Goal: Book appointment/travel/reservation

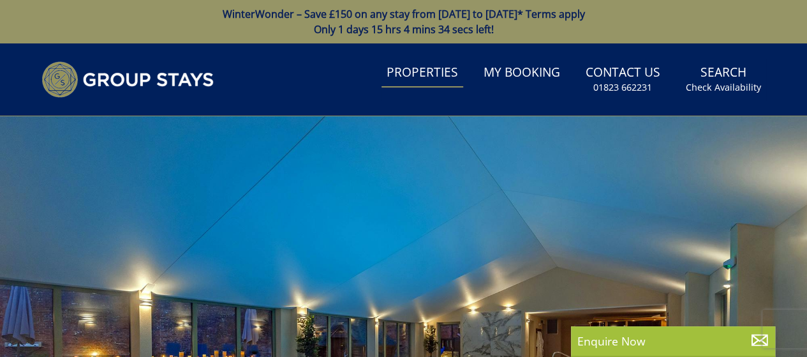
click at [429, 76] on link "Properties" at bounding box center [422, 73] width 82 height 29
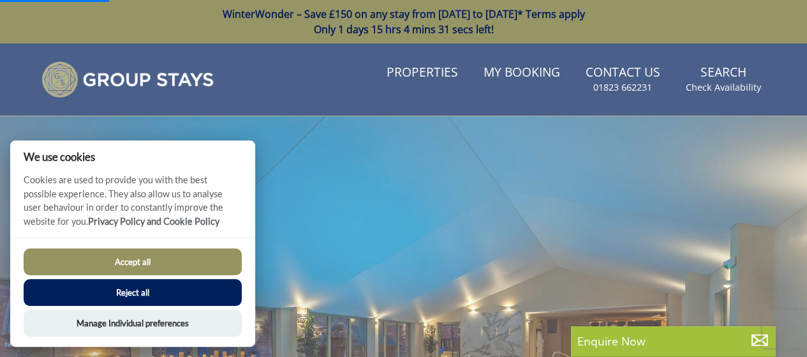
click at [180, 288] on button "Reject all" at bounding box center [133, 292] width 218 height 27
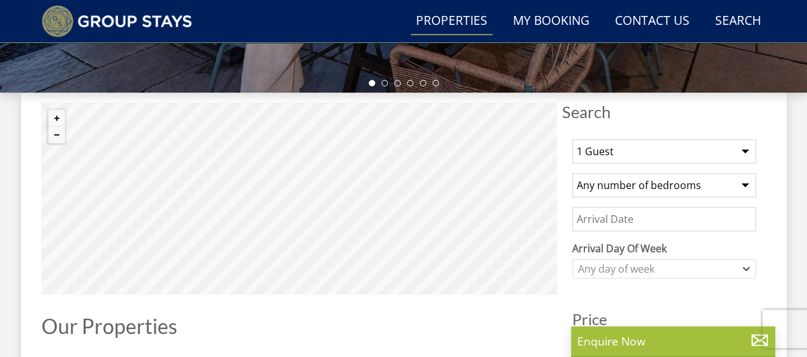
scroll to position [441, 0]
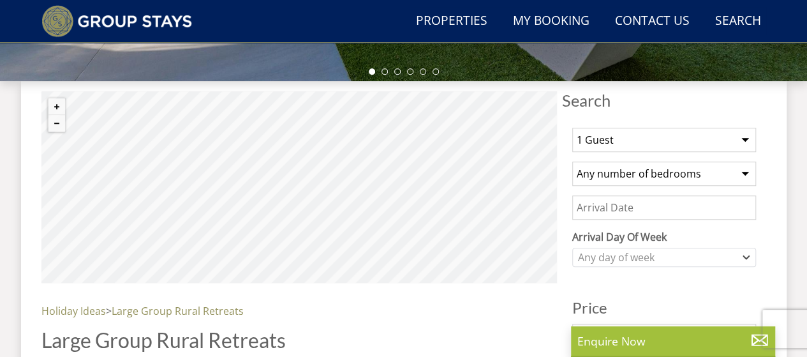
scroll to position [446, 0]
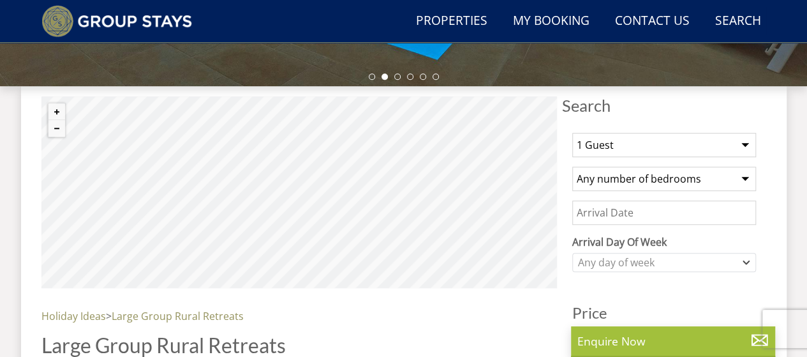
click at [668, 142] on select "1 Guest 2 Guests 3 Guests 4 Guests 5 Guests 6 Guests 7 Guests 8 Guests 9 Guests…" at bounding box center [664, 145] width 184 height 24
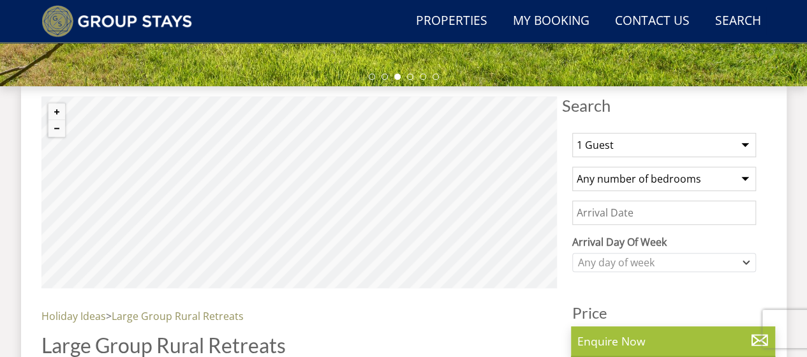
select select "50"
click at [572, 133] on select "1 Guest 2 Guests 3 Guests 4 Guests 5 Guests 6 Guests 7 Guests 8 Guests 9 Guests…" at bounding box center [664, 145] width 184 height 24
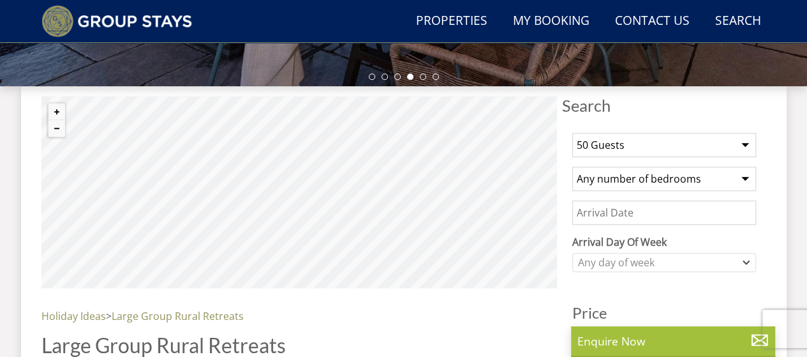
click at [681, 214] on input "Date" at bounding box center [664, 212] width 184 height 24
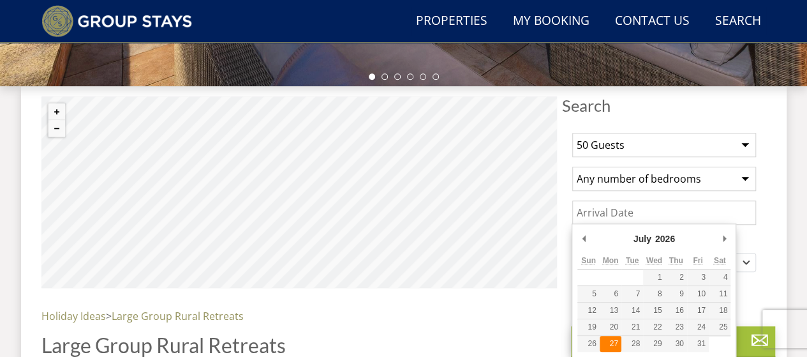
type input "27/07/2026"
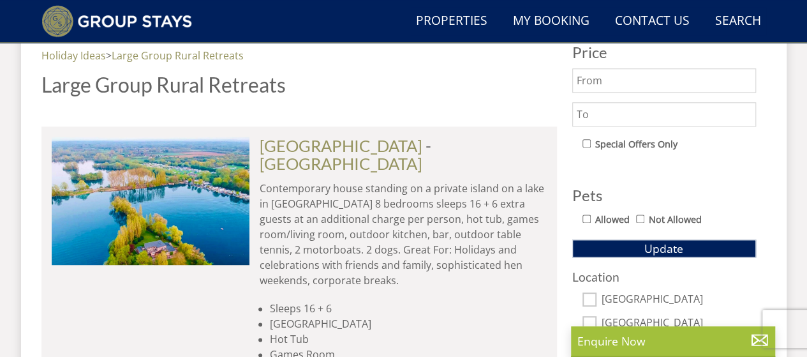
scroll to position [699, 0]
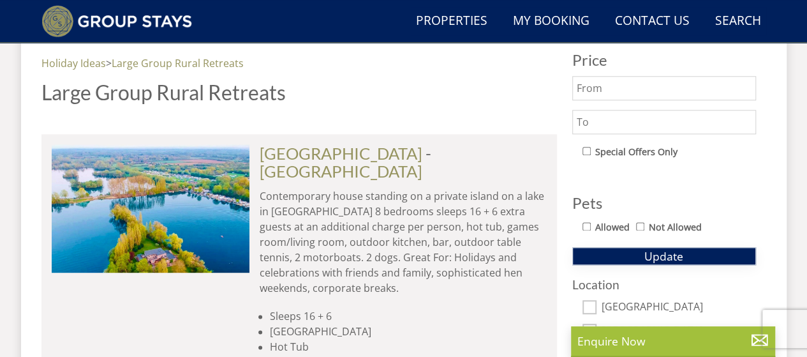
click at [668, 251] on span "Update" at bounding box center [663, 255] width 39 height 15
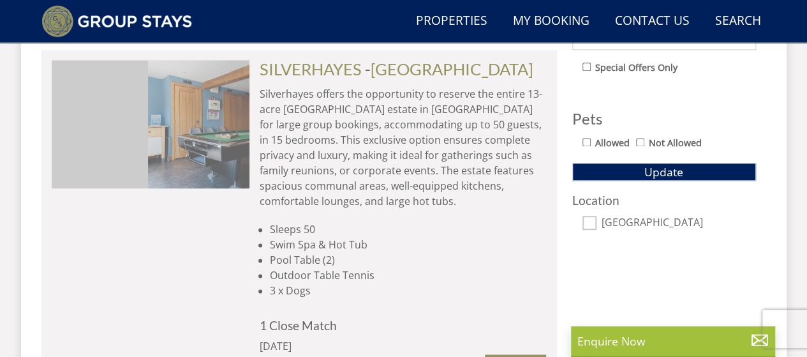
scroll to position [0, 3365]
